Goal: Find specific page/section: Find specific page/section

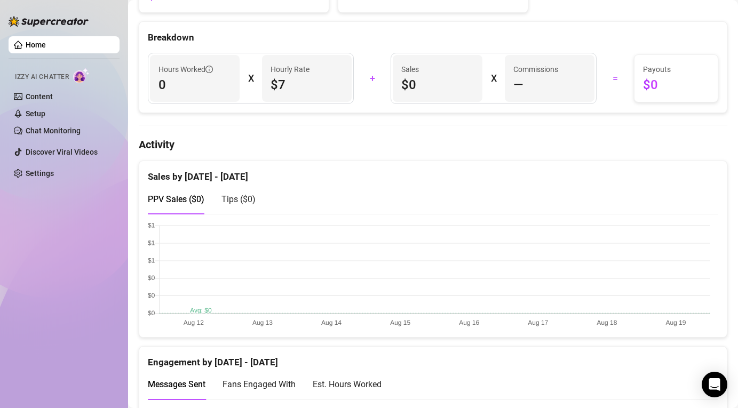
scroll to position [893, 0]
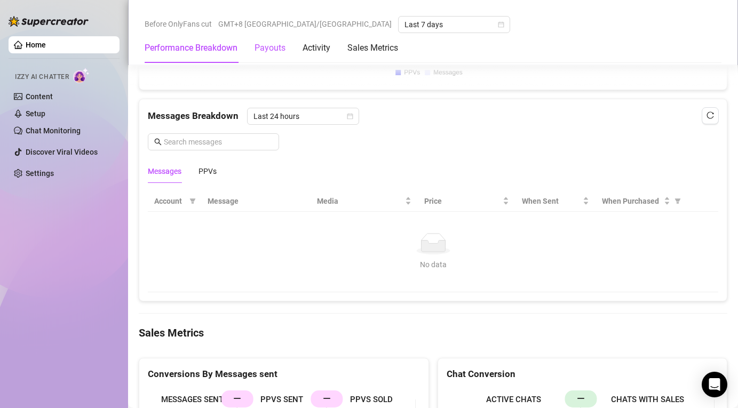
click at [277, 47] on div "Payouts" at bounding box center [270, 48] width 31 height 13
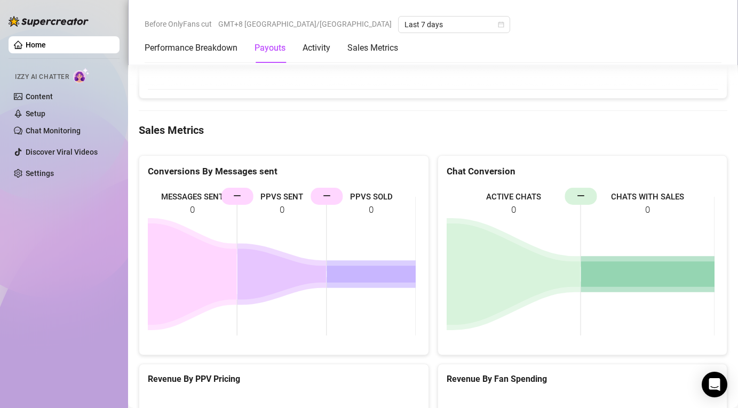
scroll to position [1454, 0]
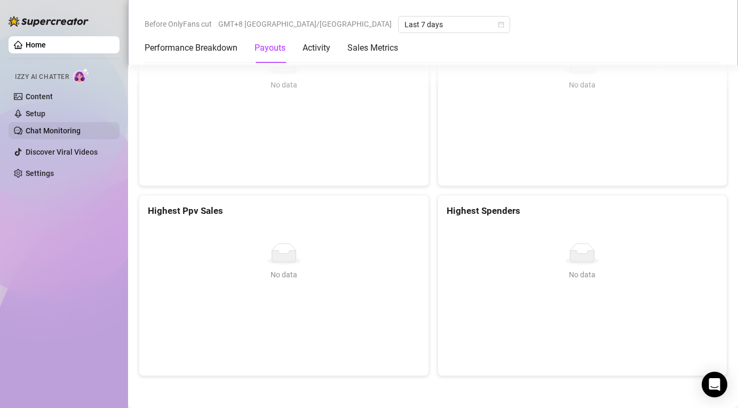
click at [40, 98] on link "Content" at bounding box center [39, 96] width 27 height 9
